Goal: Find specific page/section: Find specific page/section

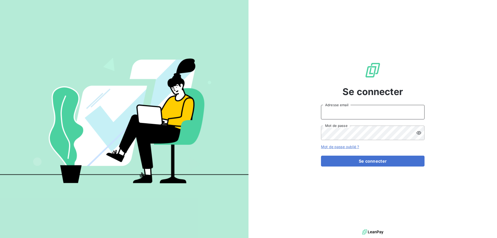
click at [339, 110] on input "Adresse email" at bounding box center [373, 112] width 104 height 14
type input "pamela.niaucel@negometal.fr"
click at [418, 134] on icon at bounding box center [418, 132] width 5 height 3
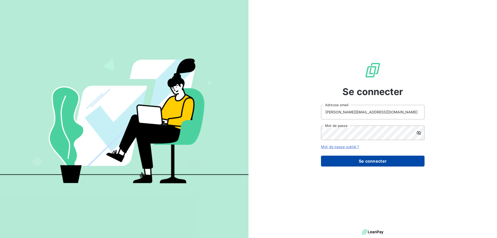
click at [376, 163] on button "Se connecter" at bounding box center [373, 161] width 104 height 11
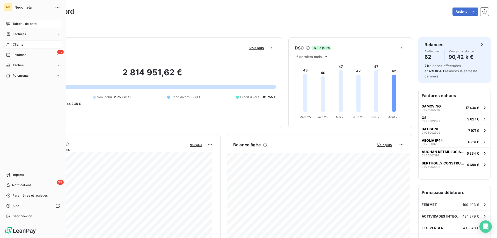
click at [15, 44] on span "Clients" at bounding box center [18, 44] width 10 height 5
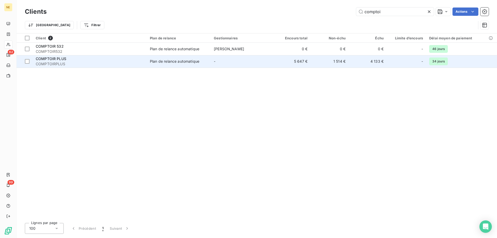
type input "comptoi"
click at [137, 66] on span "COMPTOIRPLUS" at bounding box center [90, 63] width 108 height 5
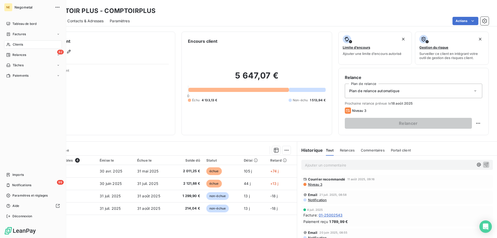
click at [20, 44] on span "Clients" at bounding box center [18, 44] width 10 height 5
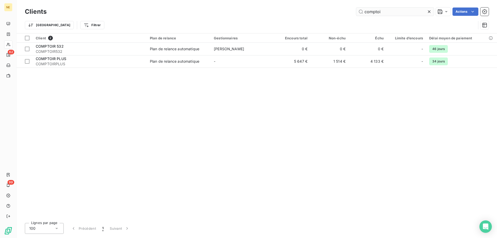
drag, startPoint x: 386, startPoint y: 12, endPoint x: 356, endPoint y: 11, distance: 29.8
click at [356, 11] on input "comptoi" at bounding box center [395, 12] width 78 height 8
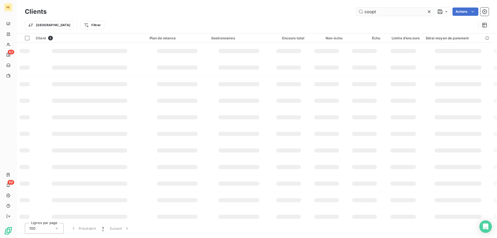
type input "coopt"
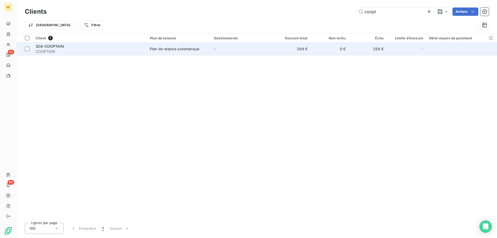
click at [136, 49] on span "COOPTAIN" at bounding box center [90, 51] width 108 height 5
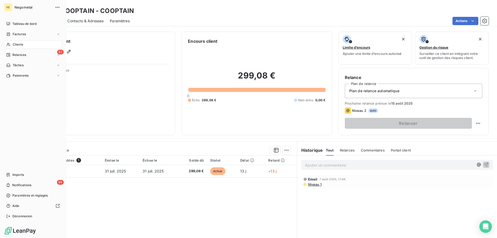
click at [13, 43] on span "Clients" at bounding box center [18, 44] width 10 height 5
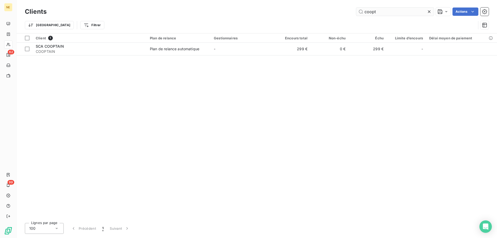
drag, startPoint x: 380, startPoint y: 12, endPoint x: 360, endPoint y: 11, distance: 19.9
click at [360, 11] on input "coopt" at bounding box center [395, 12] width 78 height 8
type input "coved"
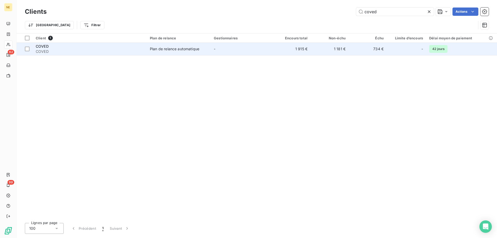
click at [257, 51] on td "-" at bounding box center [242, 49] width 62 height 12
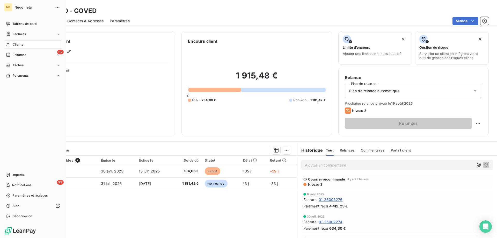
click at [13, 43] on span "Clients" at bounding box center [18, 44] width 10 height 5
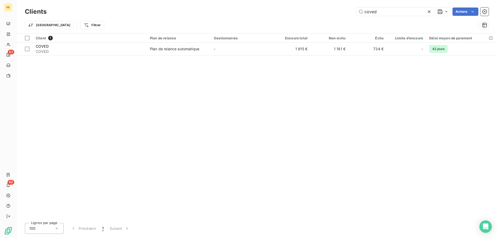
drag, startPoint x: 378, startPoint y: 13, endPoint x: 354, endPoint y: 10, distance: 24.5
click at [354, 10] on div "coved Actions" at bounding box center [271, 12] width 436 height 8
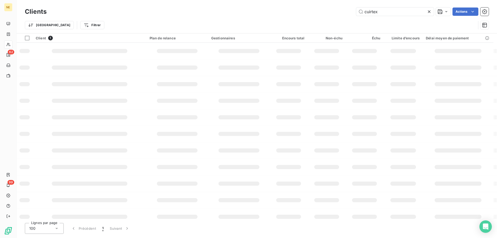
type input "cuirtex"
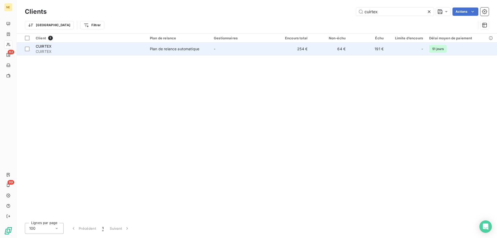
click at [199, 47] on span "Plan de relance automatique" at bounding box center [179, 48] width 58 height 5
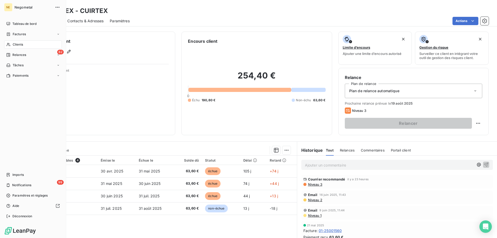
click at [17, 43] on span "Clients" at bounding box center [18, 44] width 10 height 5
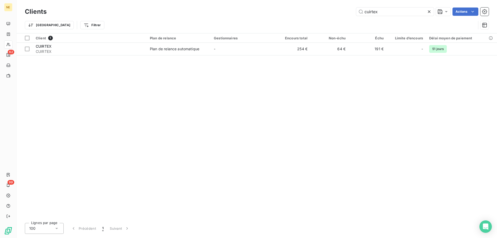
drag, startPoint x: 381, startPoint y: 12, endPoint x: 356, endPoint y: 11, distance: 25.1
click at [356, 11] on div "cuirtex Actions" at bounding box center [271, 12] width 436 height 8
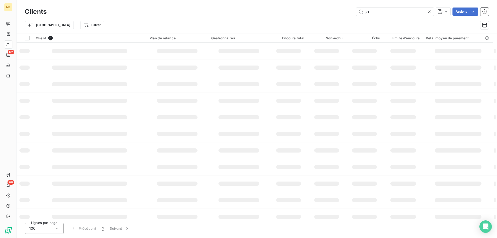
type input "s"
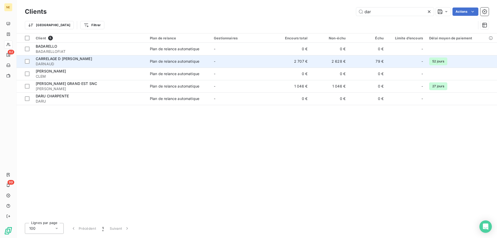
type input "dar"
click at [64, 59] on span "CARRELAGE D [PERSON_NAME]" at bounding box center [64, 58] width 56 height 4
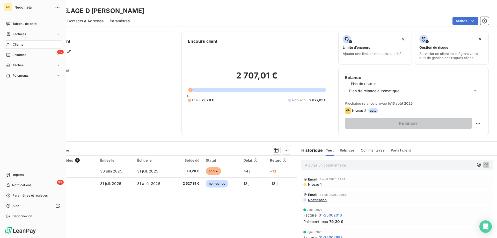
click at [14, 47] on span "Clients" at bounding box center [18, 44] width 10 height 5
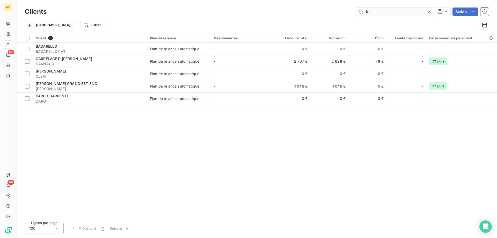
drag, startPoint x: 374, startPoint y: 13, endPoint x: 363, endPoint y: 13, distance: 10.6
click at [363, 13] on input "dar" at bounding box center [395, 12] width 78 height 8
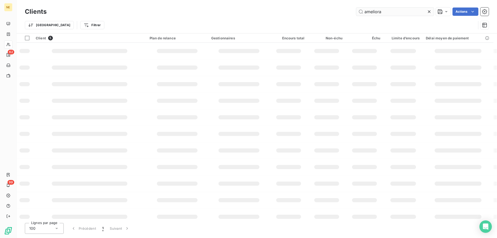
type input "ameliora"
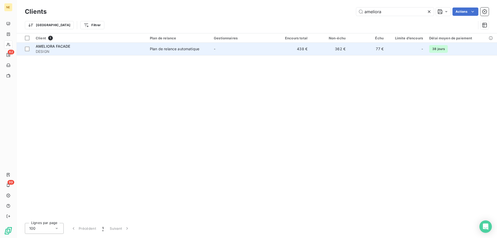
click at [124, 49] on span "DESIGN" at bounding box center [90, 51] width 108 height 5
